Goal: Navigation & Orientation: Find specific page/section

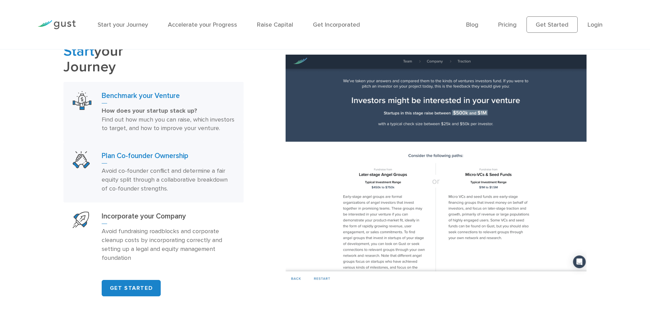
scroll to position [442, 0]
drag, startPoint x: 210, startPoint y: 201, endPoint x: 82, endPoint y: 202, distance: 128.3
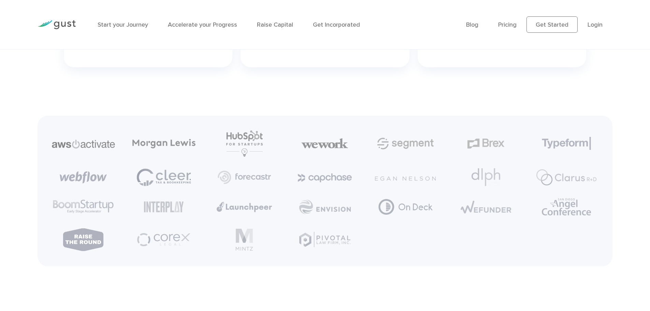
scroll to position [1705, 0]
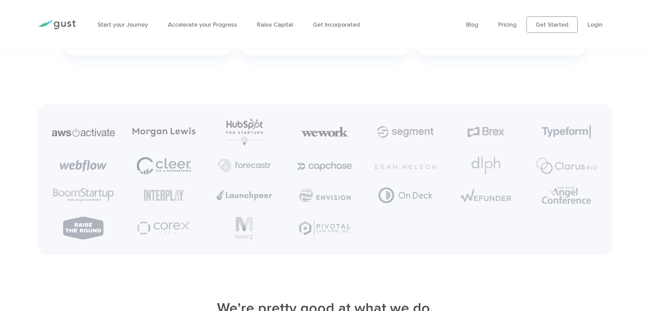
drag, startPoint x: 524, startPoint y: 187, endPoint x: 445, endPoint y: 282, distance: 123.2
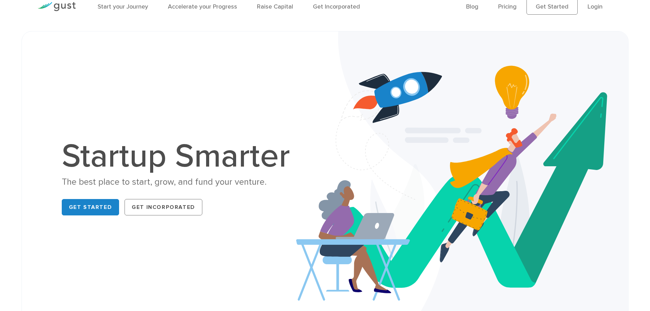
scroll to position [0, 0]
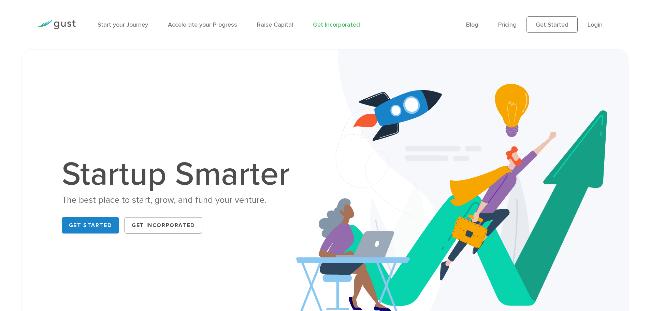
click at [328, 24] on link "Get Incorporated" at bounding box center [336, 24] width 47 height 7
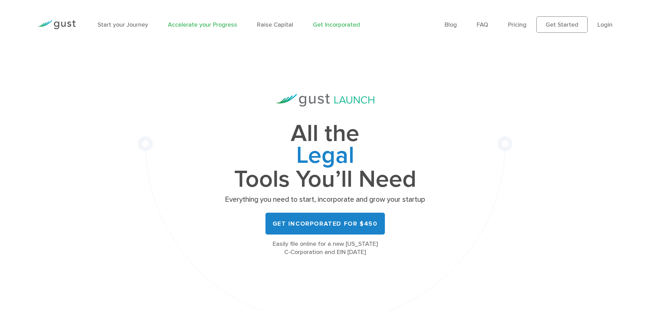
click at [179, 25] on link "Accelerate your Progress" at bounding box center [202, 24] width 69 height 7
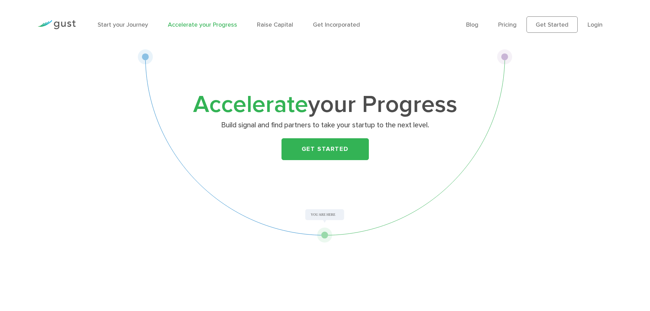
click at [69, 25] on img at bounding box center [57, 24] width 38 height 9
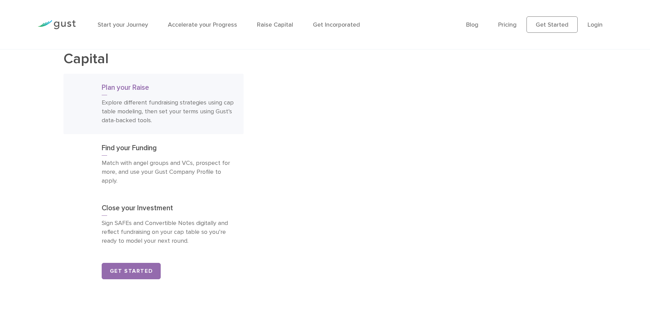
scroll to position [1399, 0]
